Goal: Navigation & Orientation: Find specific page/section

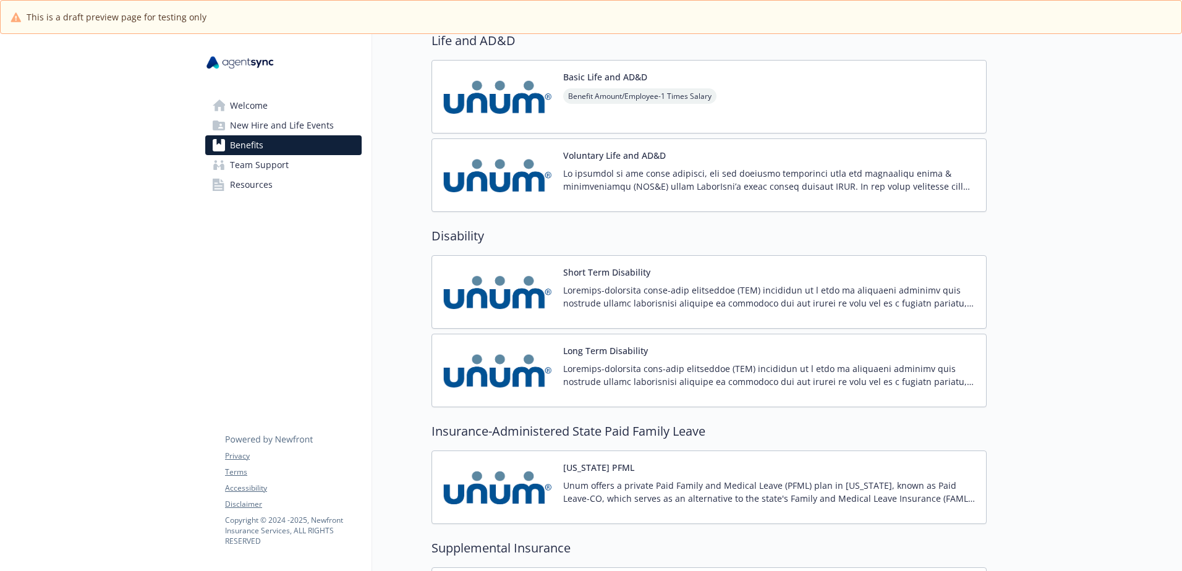
click at [516, 167] on img at bounding box center [497, 175] width 111 height 53
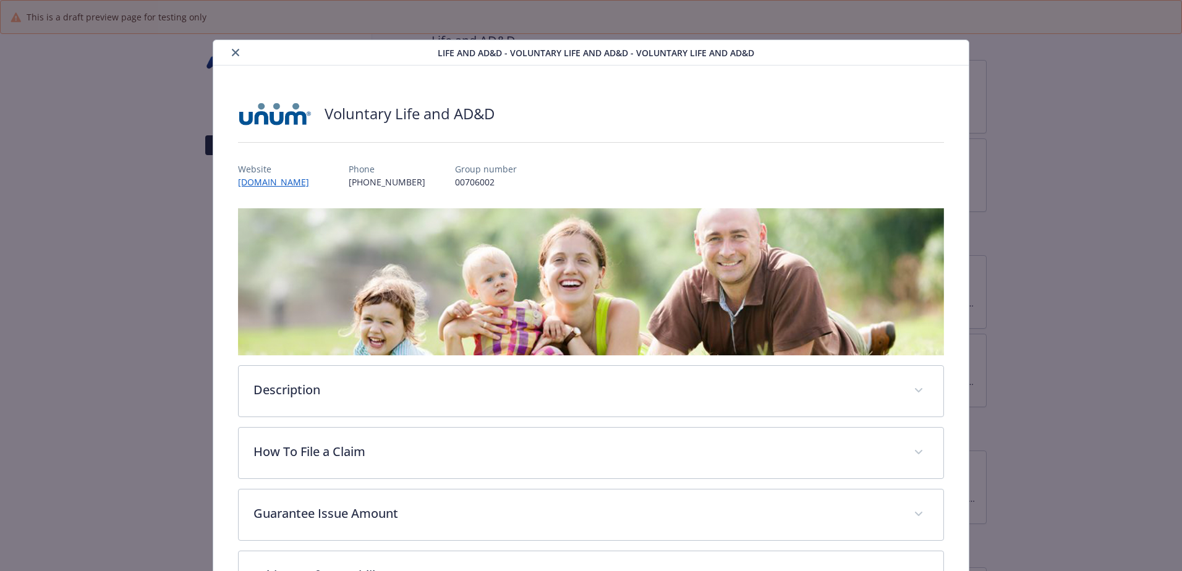
scroll to position [37, 0]
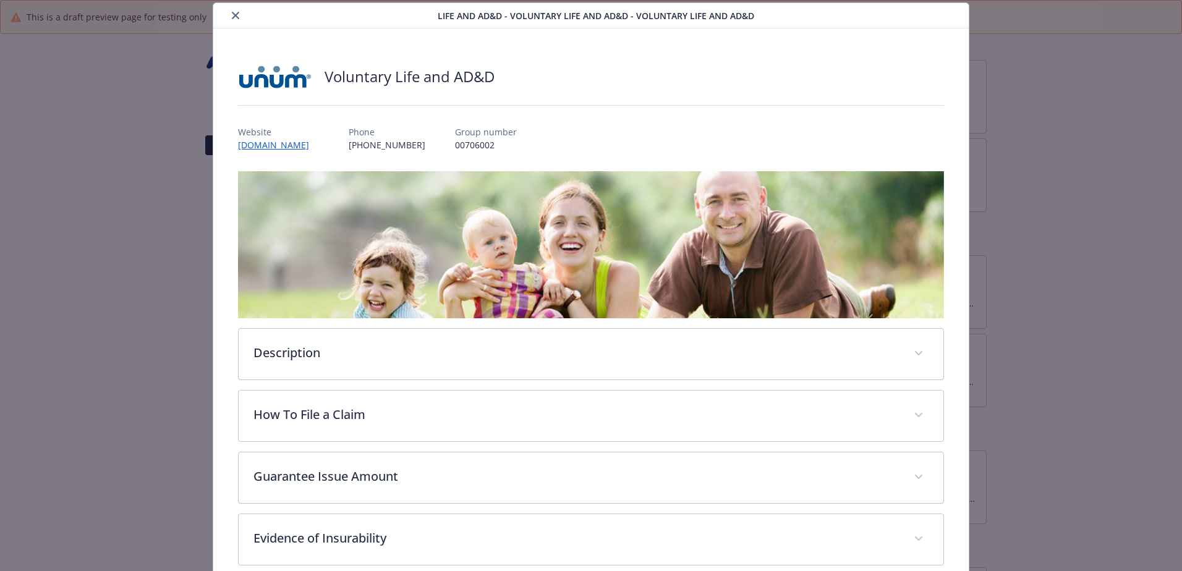
click at [260, 77] on img "details for plan Life and AD&D - Voluntary Life and AD&D - Voluntary Life and A…" at bounding box center [275, 76] width 74 height 37
